Goal: Check status: Check status

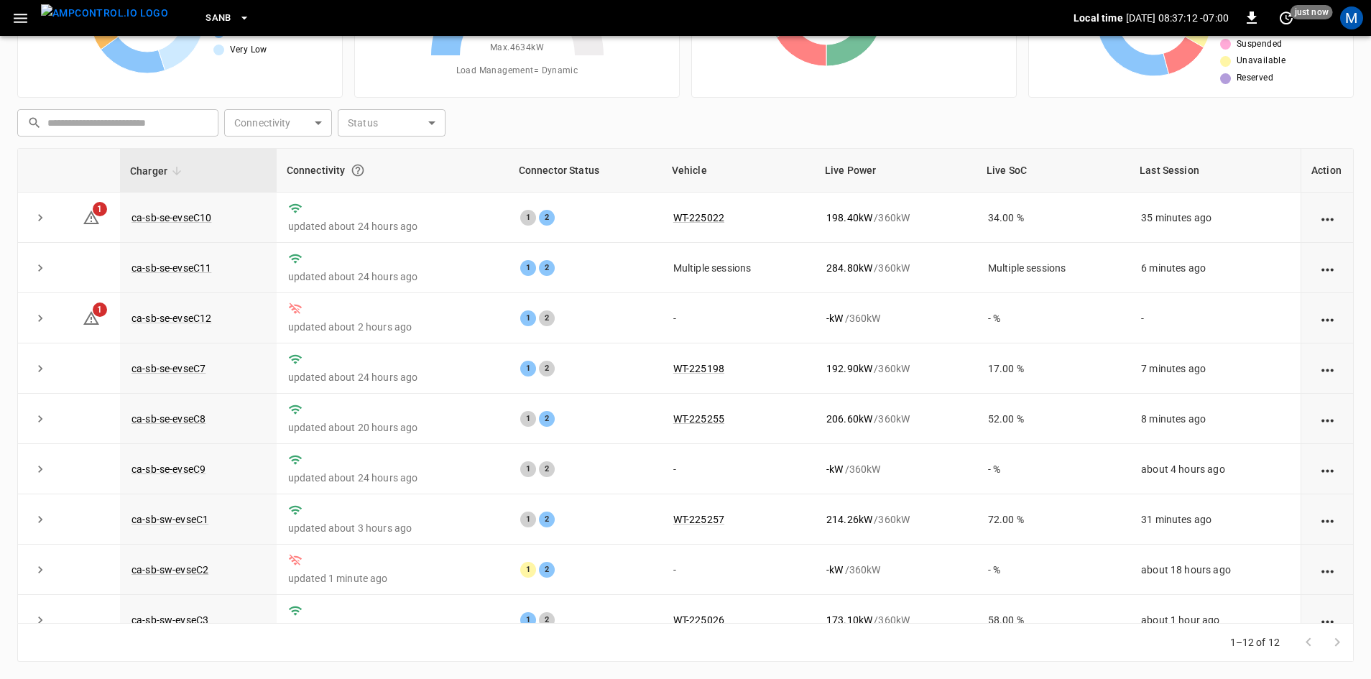
scroll to position [182, 0]
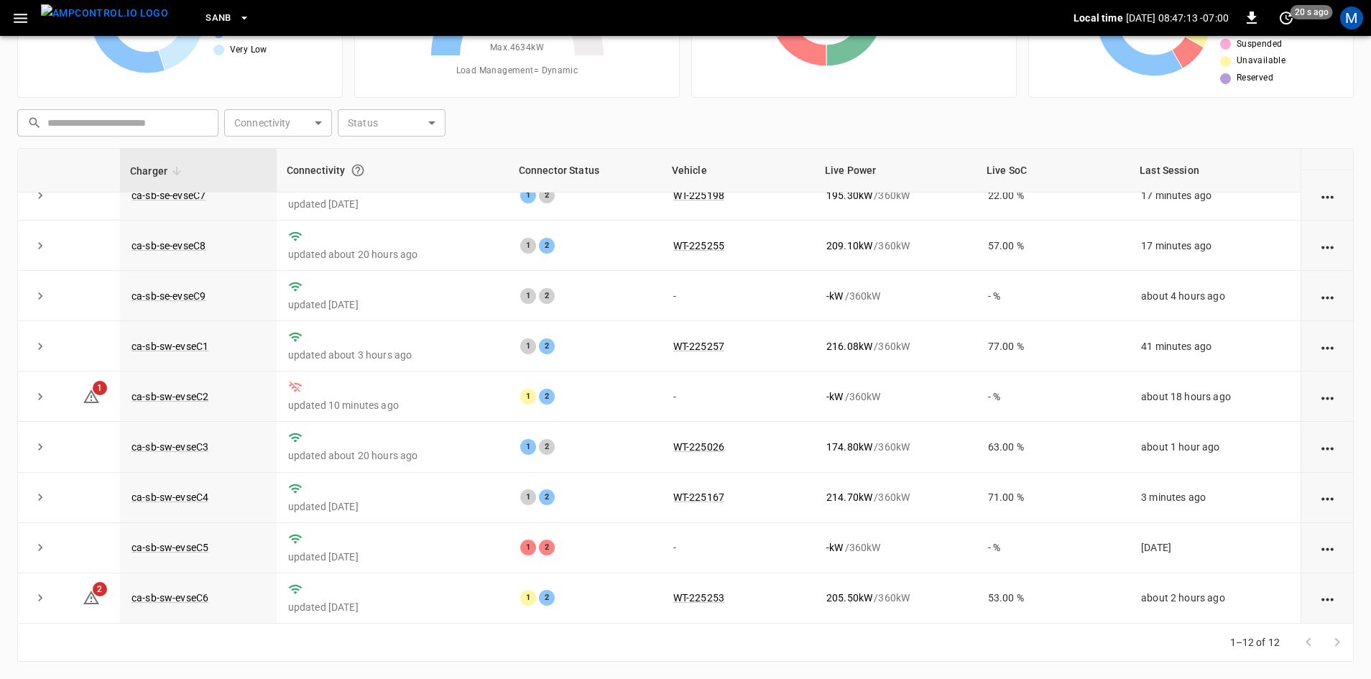
click at [555, 70] on span "Load Management = Dynamic" at bounding box center [517, 71] width 122 height 14
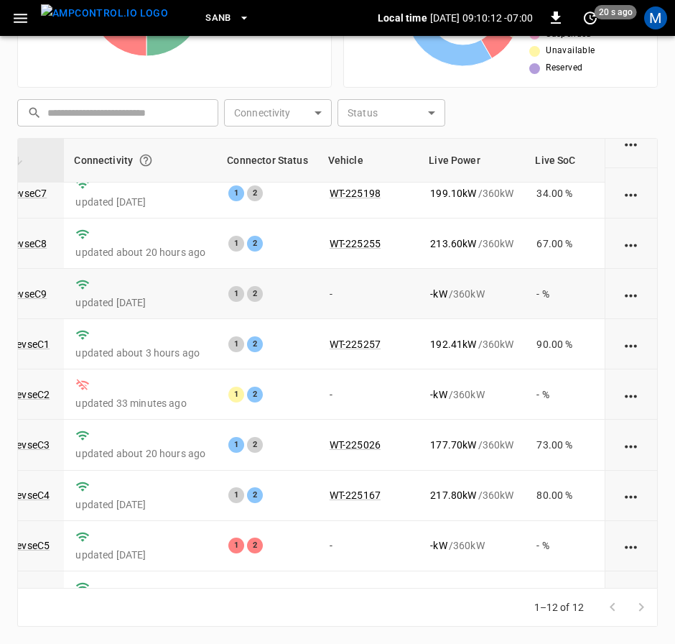
scroll to position [0, 159]
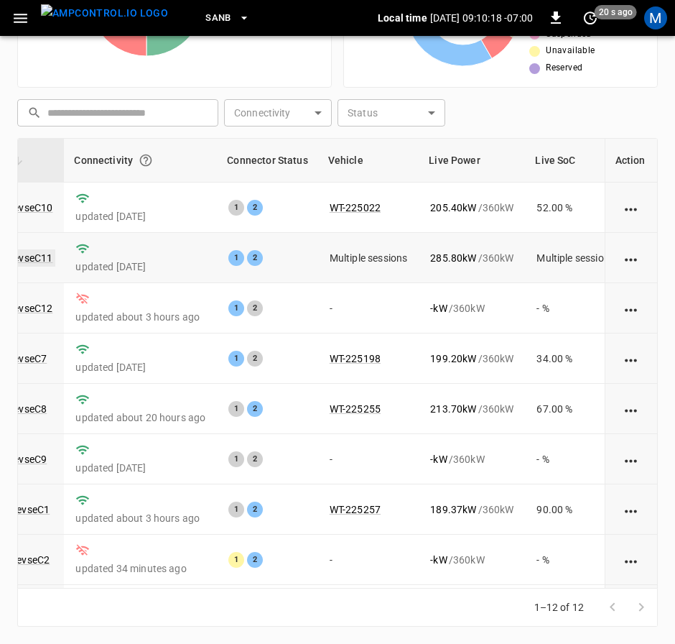
click at [34, 253] on link "ca-sb-se-evseC11" at bounding box center [12, 257] width 85 height 17
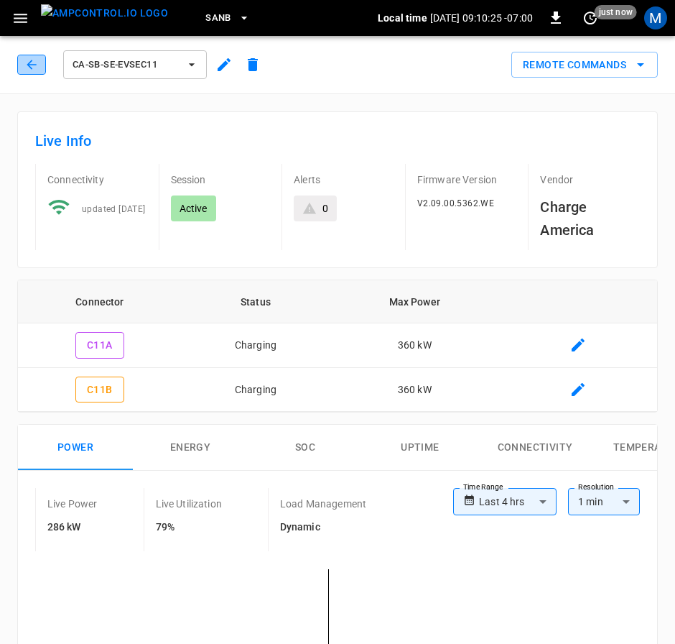
click at [37, 64] on icon "button" at bounding box center [31, 64] width 14 height 14
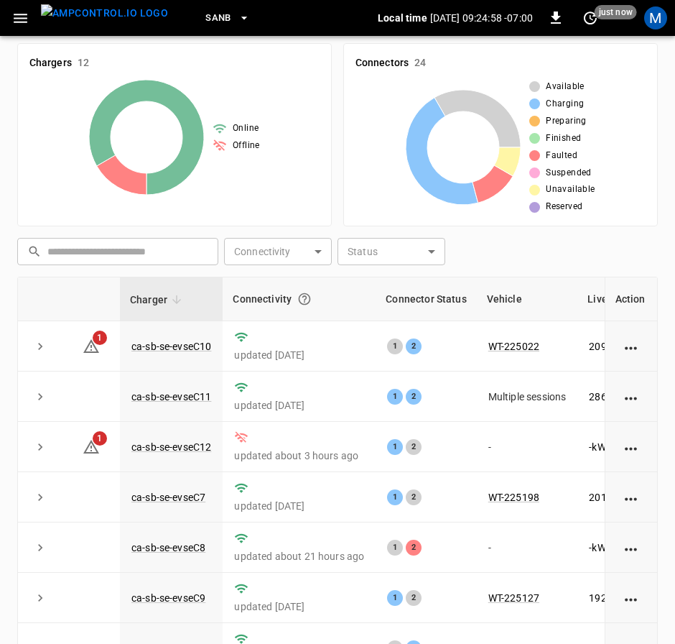
scroll to position [331, 0]
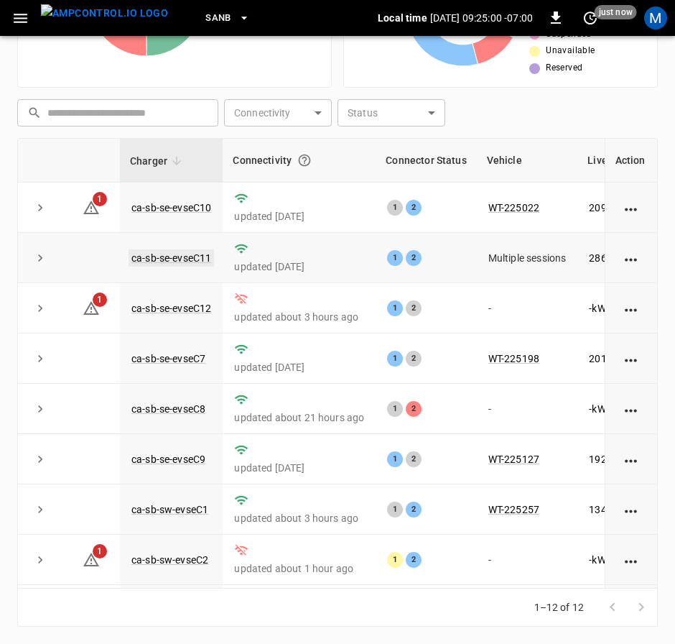
click at [185, 257] on link "ca-sb-se-evseC11" at bounding box center [171, 257] width 85 height 17
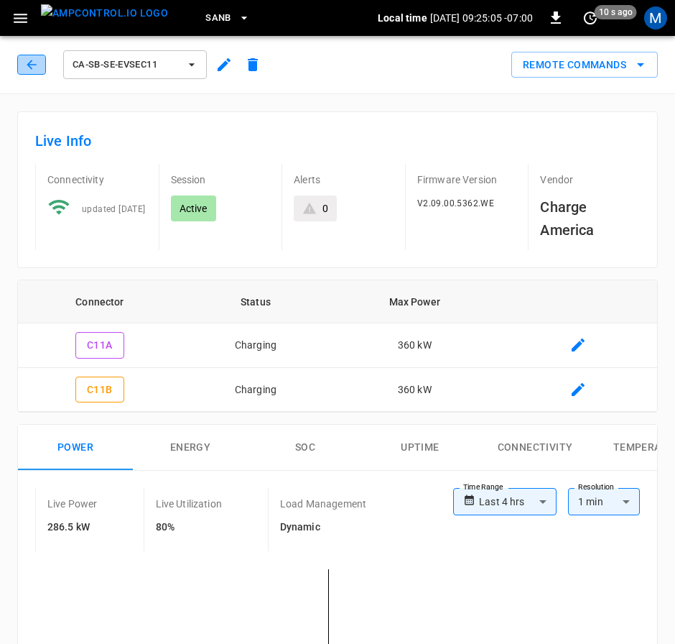
click at [24, 67] on icon "button" at bounding box center [31, 64] width 14 height 14
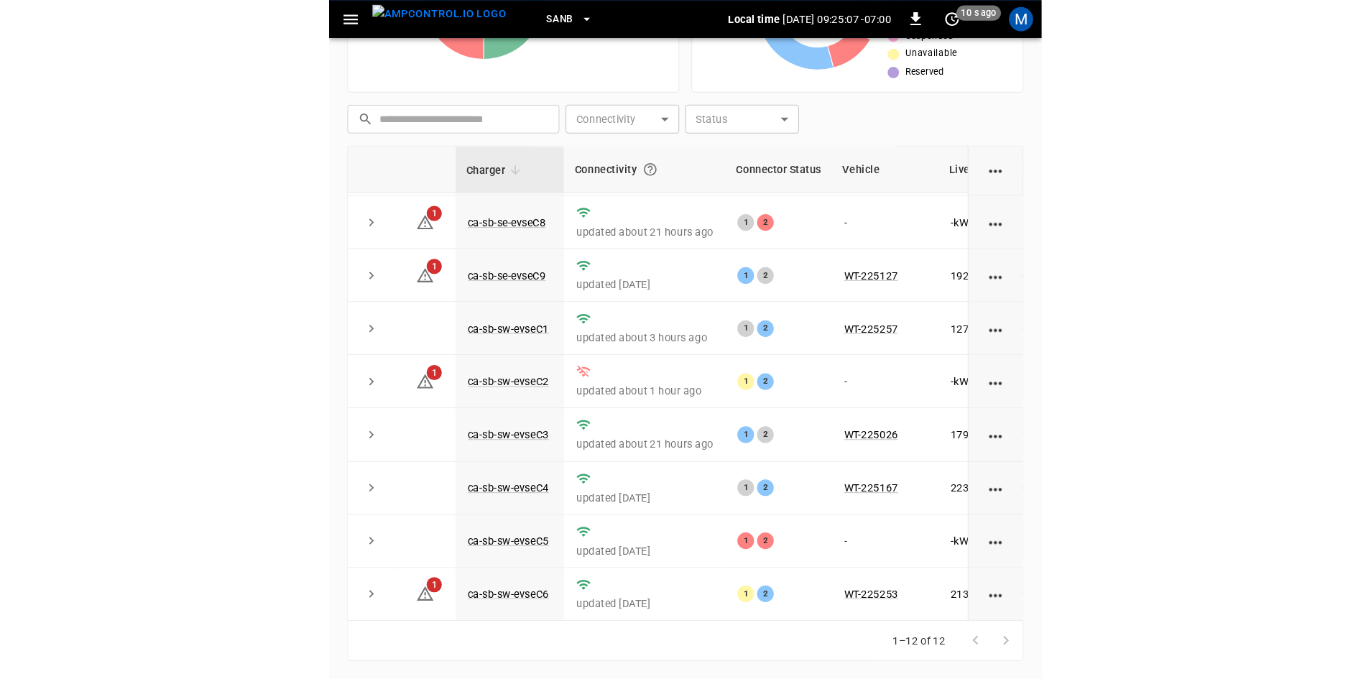
scroll to position [182, 0]
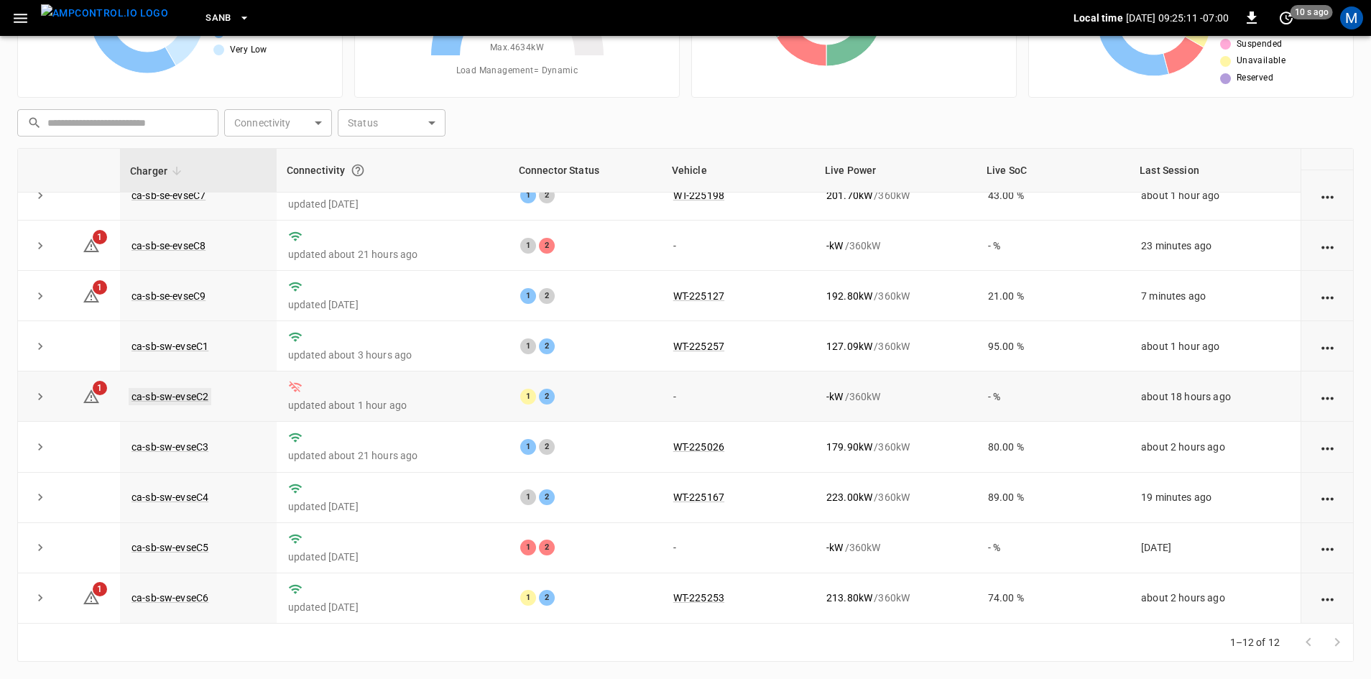
click at [189, 392] on link "ca-sb-sw-evseC2" at bounding box center [170, 396] width 83 height 17
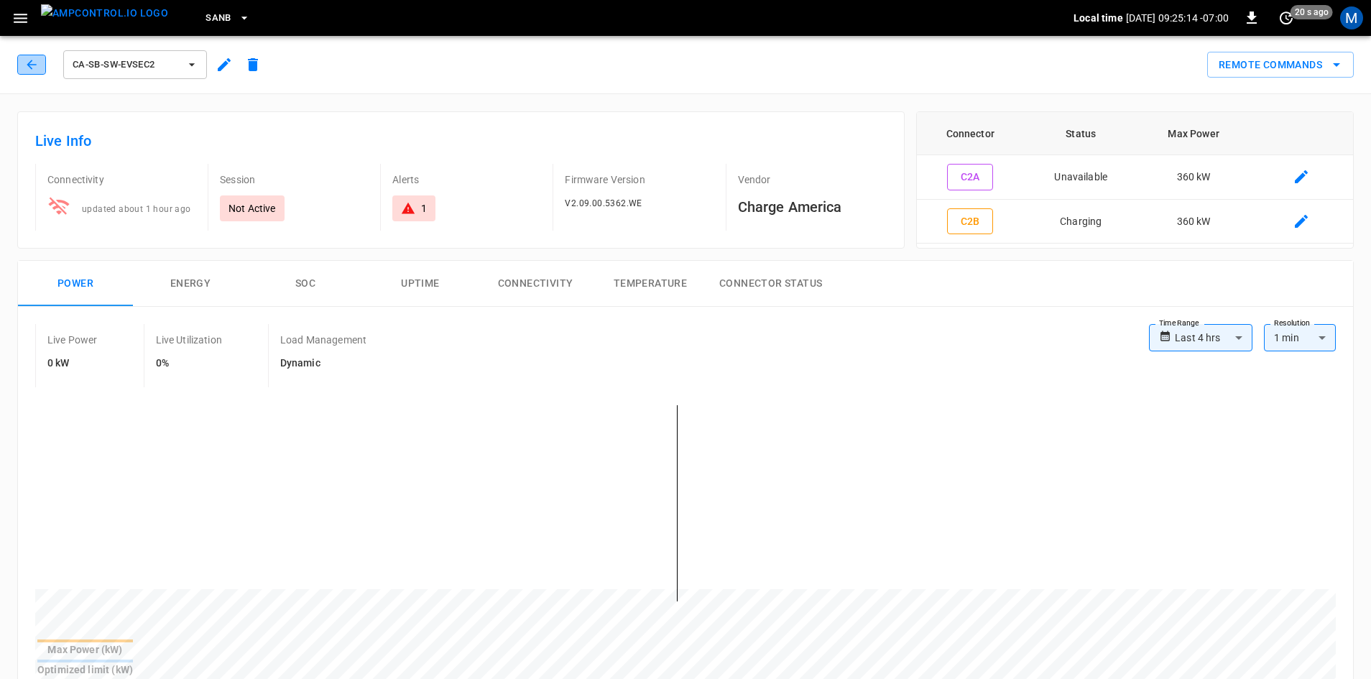
click at [45, 70] on button "button" at bounding box center [31, 65] width 29 height 20
